Goal: Find specific page/section: Find specific page/section

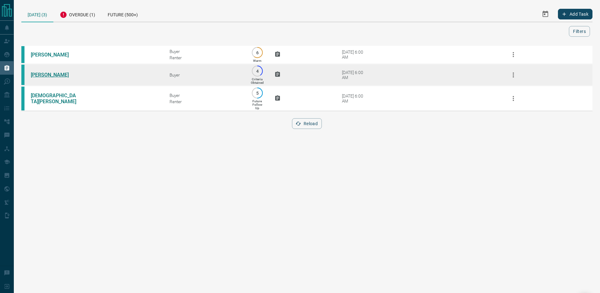
click at [50, 75] on link "[PERSON_NAME]" at bounding box center [54, 75] width 47 height 6
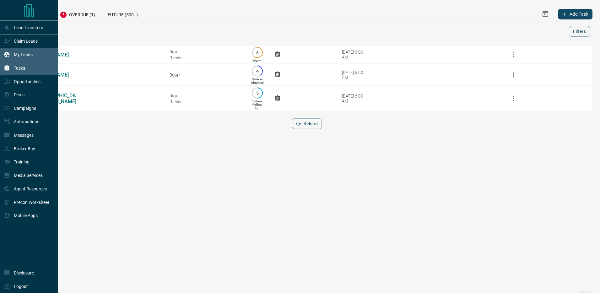
click at [14, 54] on p "My Leads" at bounding box center [23, 54] width 19 height 5
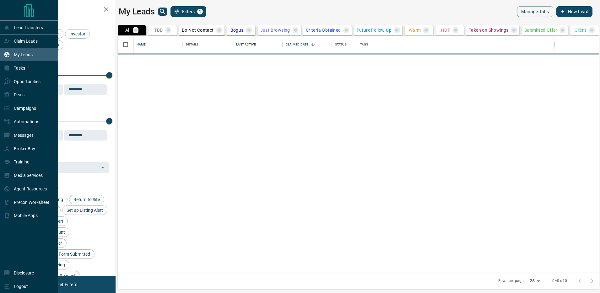
scroll to position [237, 481]
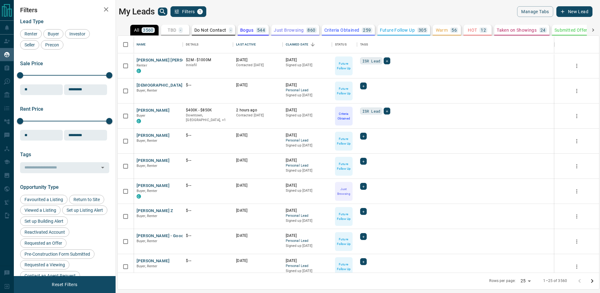
click at [162, 13] on icon "search button" at bounding box center [162, 11] width 5 height 5
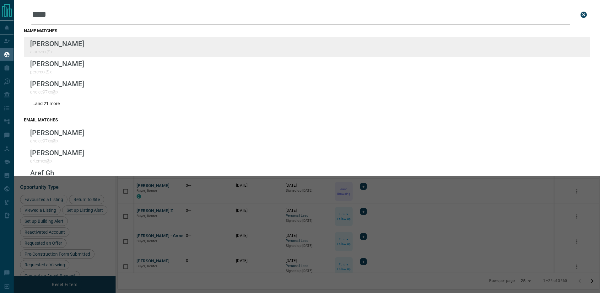
type input "****"
click at [0, 0] on div "Lead Transfers Claim Leads My Leads Tasks Opportunities Deals Campaigns Automat…" at bounding box center [300, 142] width 600 height 285
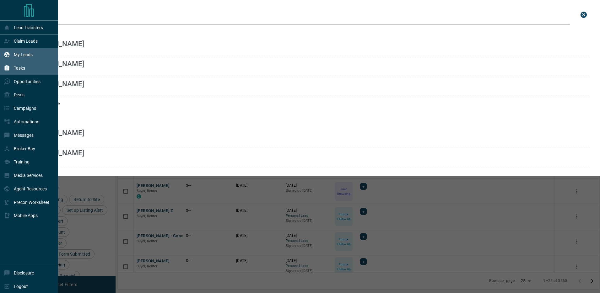
click at [14, 67] on p "Tasks" at bounding box center [19, 68] width 11 height 5
